Goal: Complete application form

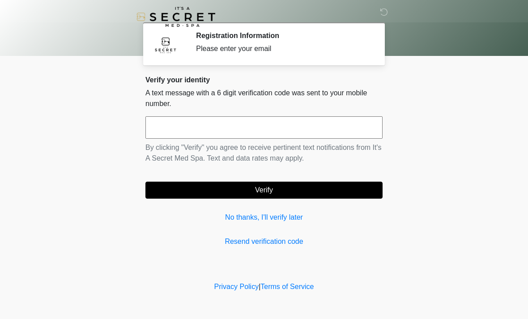
click at [272, 230] on div "Verify your identity A text message with a 6 digit verification code was sent t…" at bounding box center [263, 161] width 237 height 171
click at [294, 127] on input "text" at bounding box center [263, 127] width 237 height 22
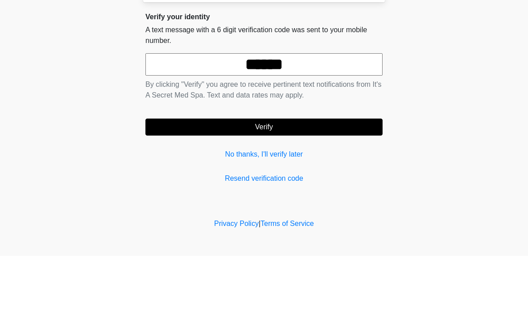
type input "******"
click at [474, 89] on body "‎ ‎ Registration Information Please enter your email Please connect to Wi-Fi no…" at bounding box center [264, 159] width 528 height 319
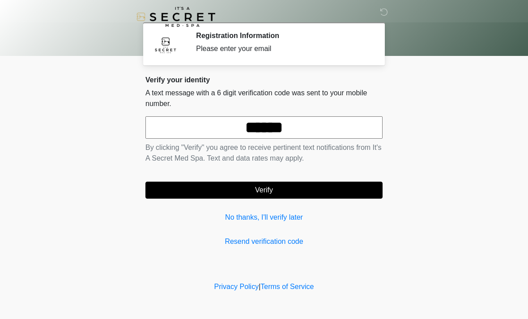
click at [294, 186] on button "Verify" at bounding box center [263, 190] width 237 height 17
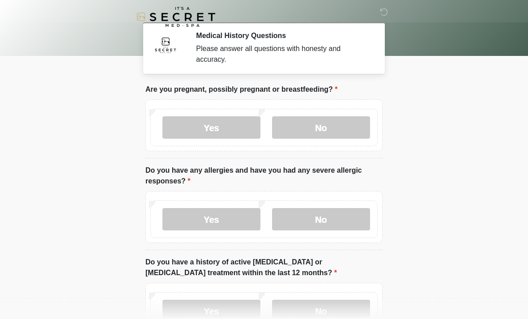
click at [341, 136] on label "No" at bounding box center [321, 127] width 98 height 22
click at [342, 228] on label "No" at bounding box center [321, 219] width 98 height 22
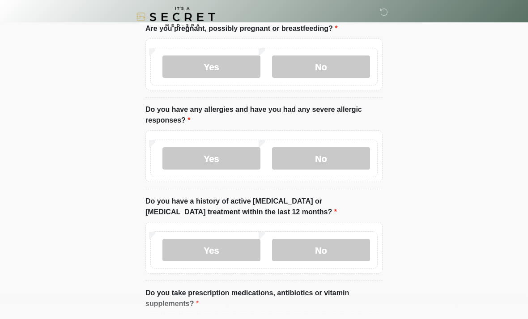
scroll to position [68, 0]
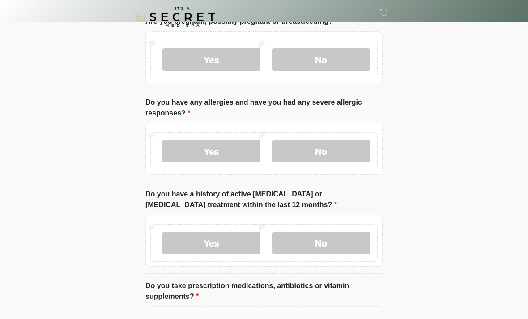
click at [347, 243] on label "No" at bounding box center [321, 243] width 98 height 22
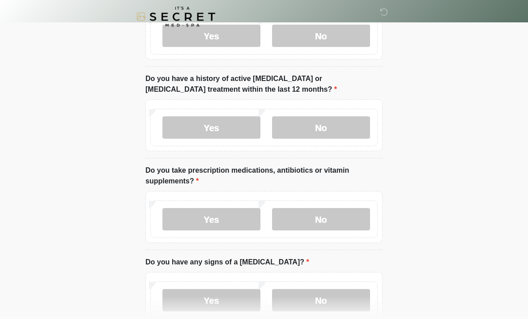
scroll to position [183, 0]
click at [357, 225] on label "No" at bounding box center [321, 219] width 98 height 22
click at [352, 299] on label "No" at bounding box center [321, 300] width 98 height 22
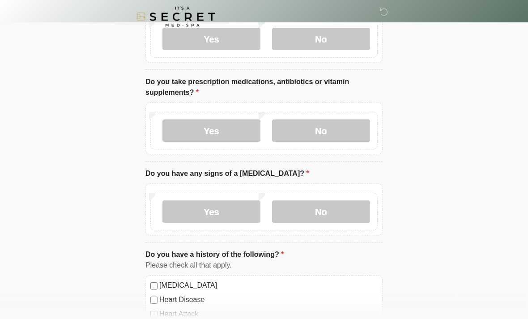
click at [230, 131] on label "Yes" at bounding box center [211, 131] width 98 height 22
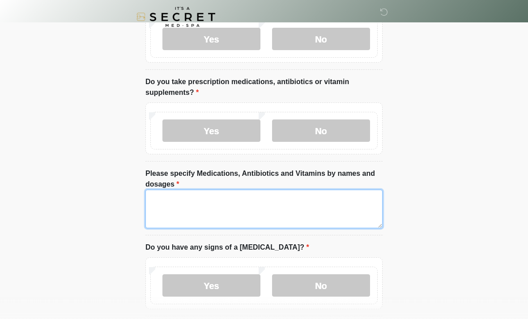
click at [282, 210] on textarea "Please specify Medications, Antibiotics and Vitamins by names and dosages" at bounding box center [263, 209] width 237 height 38
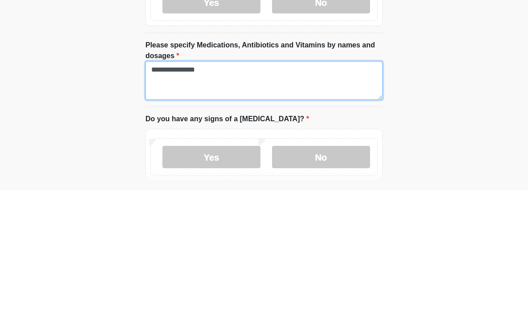
type textarea "**********"
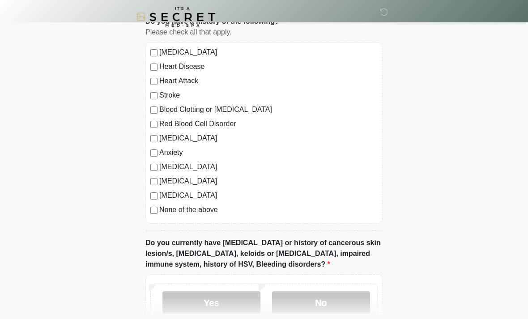
scroll to position [592, 0]
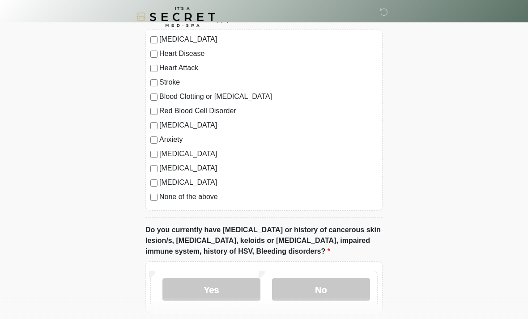
click at [218, 195] on label "None of the above" at bounding box center [268, 196] width 218 height 11
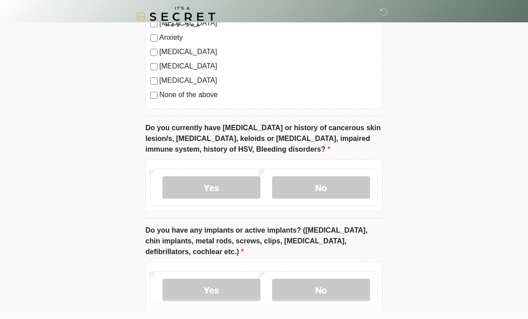
click at [334, 193] on label "No" at bounding box center [321, 188] width 98 height 22
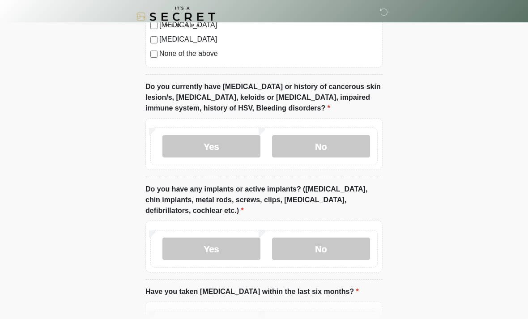
click at [233, 245] on label "Yes" at bounding box center [211, 249] width 98 height 22
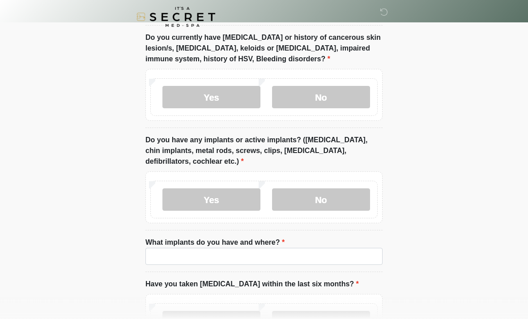
scroll to position [784, 0]
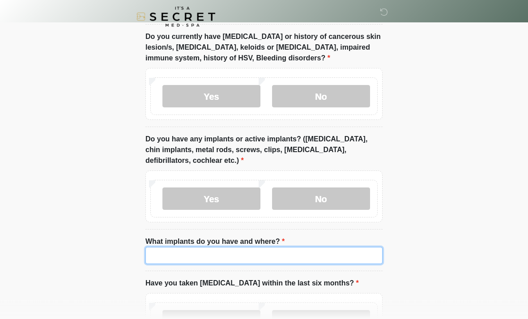
click at [338, 262] on input "What implants do you have and where?" at bounding box center [263, 255] width 237 height 17
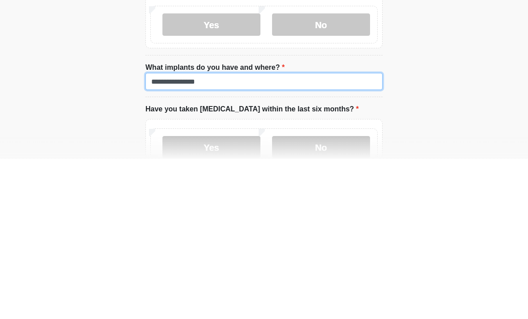
type input "**********"
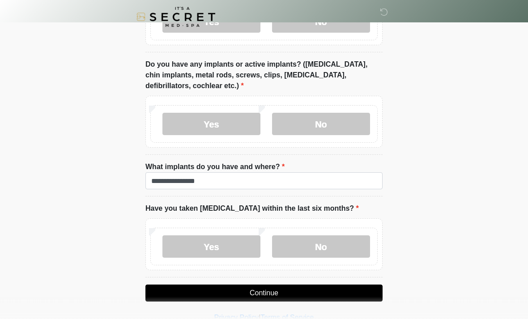
click at [335, 249] on label "No" at bounding box center [321, 246] width 98 height 22
click at [329, 296] on button "Continue" at bounding box center [263, 292] width 237 height 17
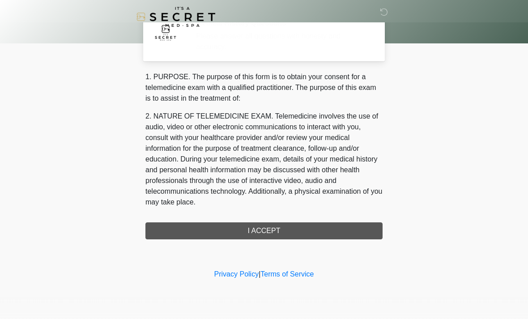
scroll to position [0, 0]
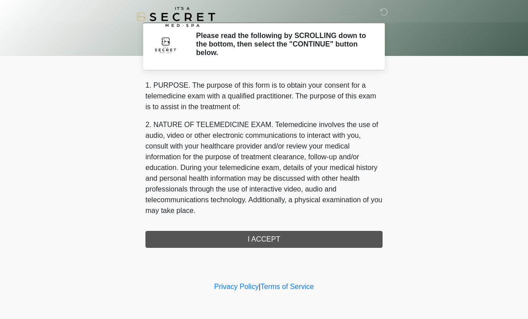
click at [307, 234] on div "1. PURPOSE. The purpose of this form is to obtain your consent for a telemedici…" at bounding box center [263, 164] width 237 height 168
click at [331, 229] on div "1. PURPOSE. The purpose of this form is to obtain your consent for a telemedici…" at bounding box center [263, 164] width 237 height 168
click at [291, 241] on div "1. PURPOSE. The purpose of this form is to obtain your consent for a telemedici…" at bounding box center [263, 164] width 237 height 168
click at [305, 237] on div "1. PURPOSE. The purpose of this form is to obtain your consent for a telemedici…" at bounding box center [263, 164] width 237 height 168
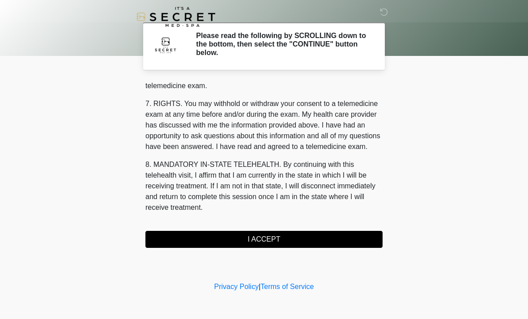
scroll to position [379, 0]
click at [280, 237] on button "I ACCEPT" at bounding box center [263, 239] width 237 height 17
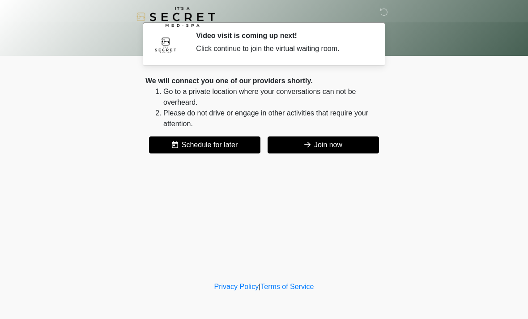
click at [326, 145] on button "Join now" at bounding box center [322, 144] width 111 height 17
